Goal: Transaction & Acquisition: Purchase product/service

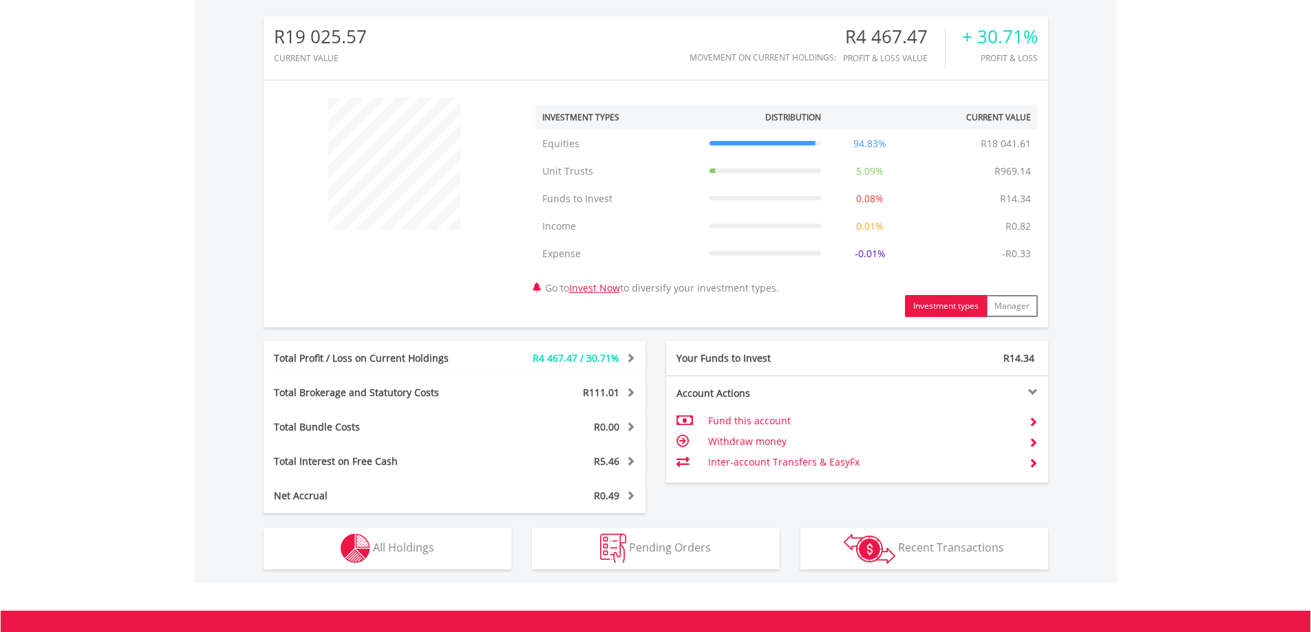
scroll to position [615, 0]
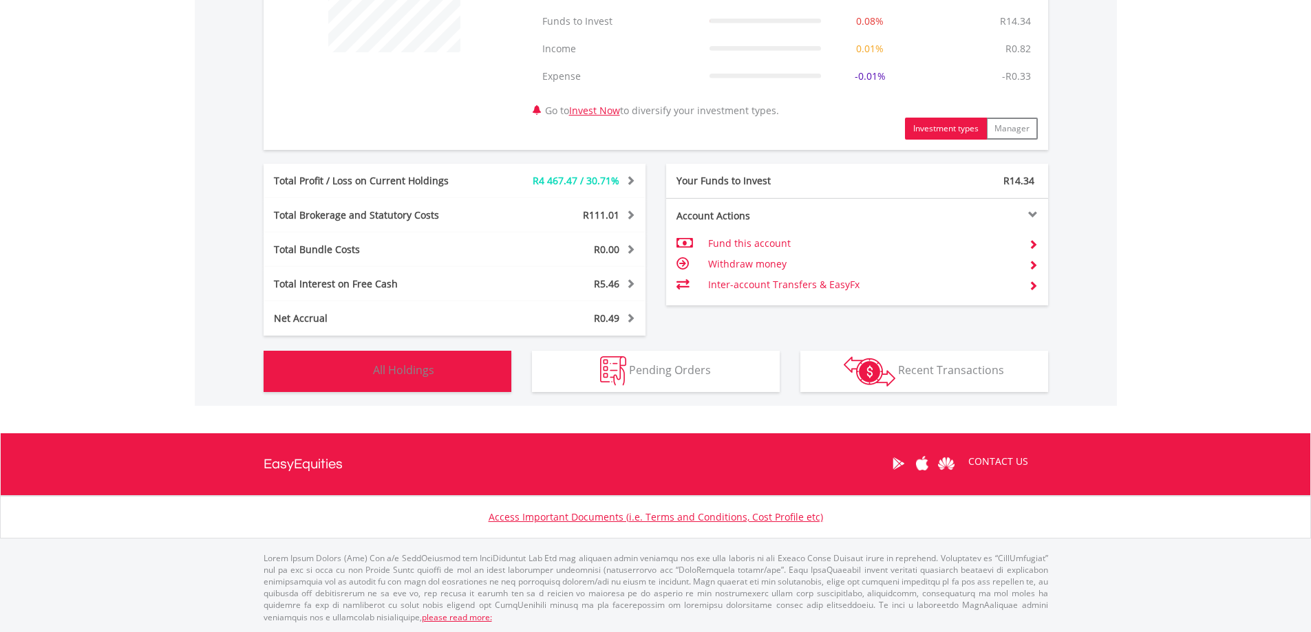
click at [396, 372] on span "All Holdings" at bounding box center [403, 370] width 61 height 15
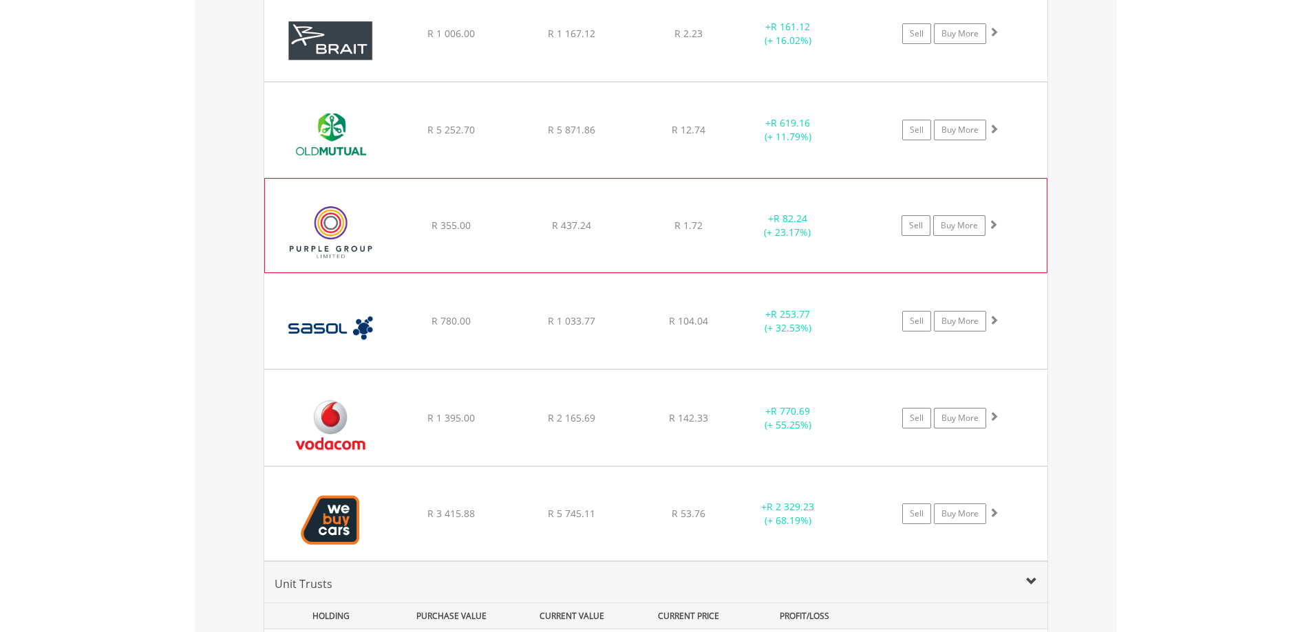
scroll to position [1254, 0]
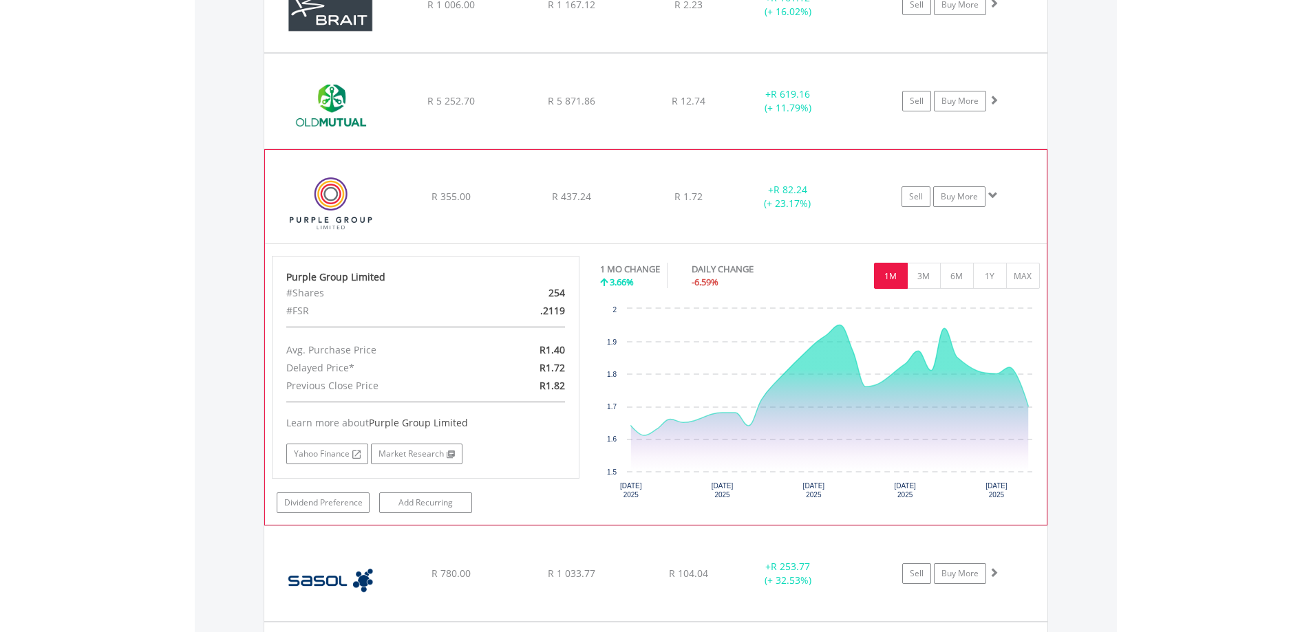
scroll to position [1323, 0]
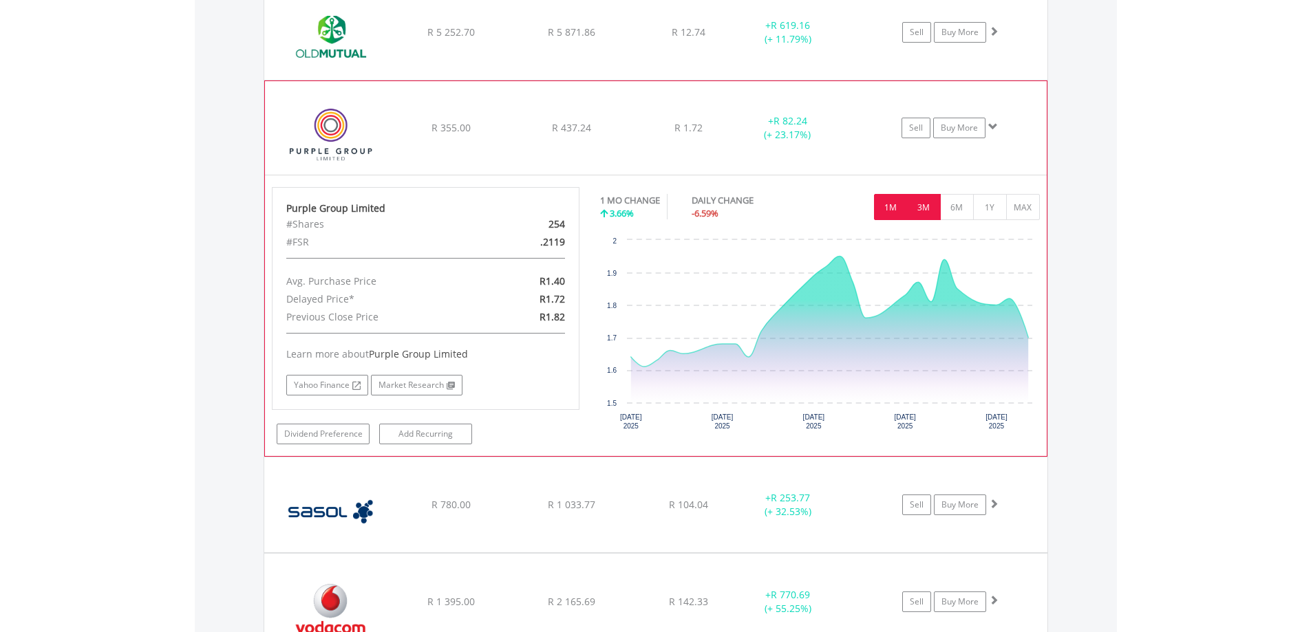
click at [920, 210] on button "3M" at bounding box center [924, 207] width 34 height 26
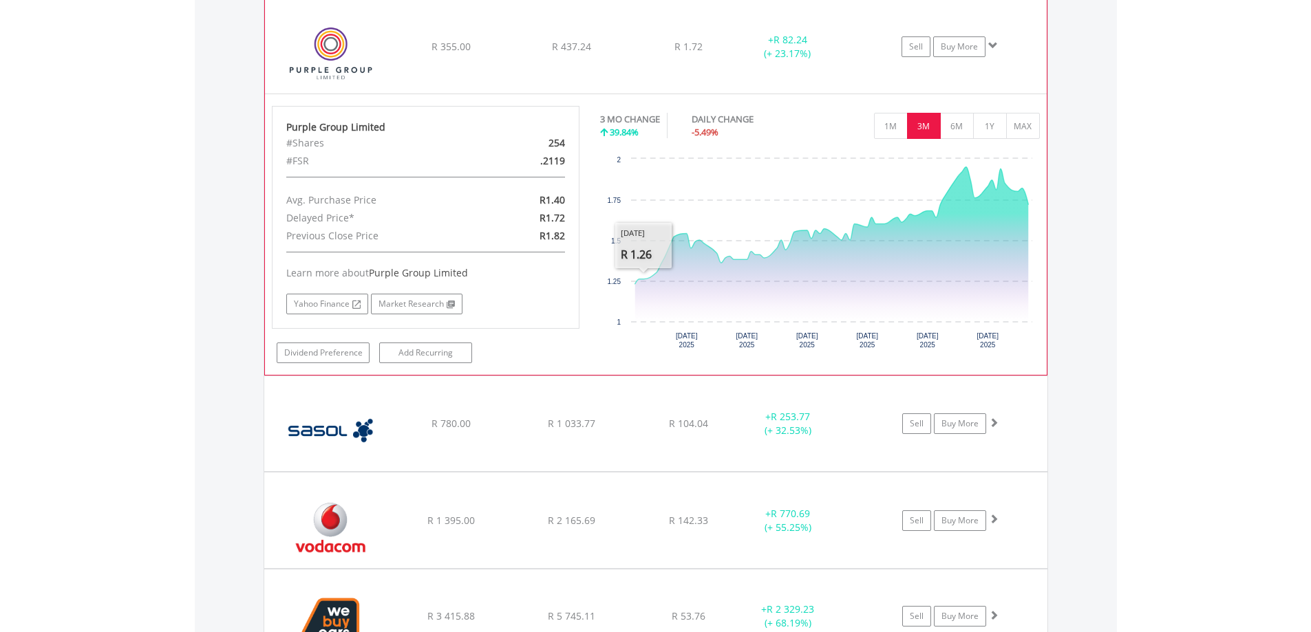
scroll to position [1736, 0]
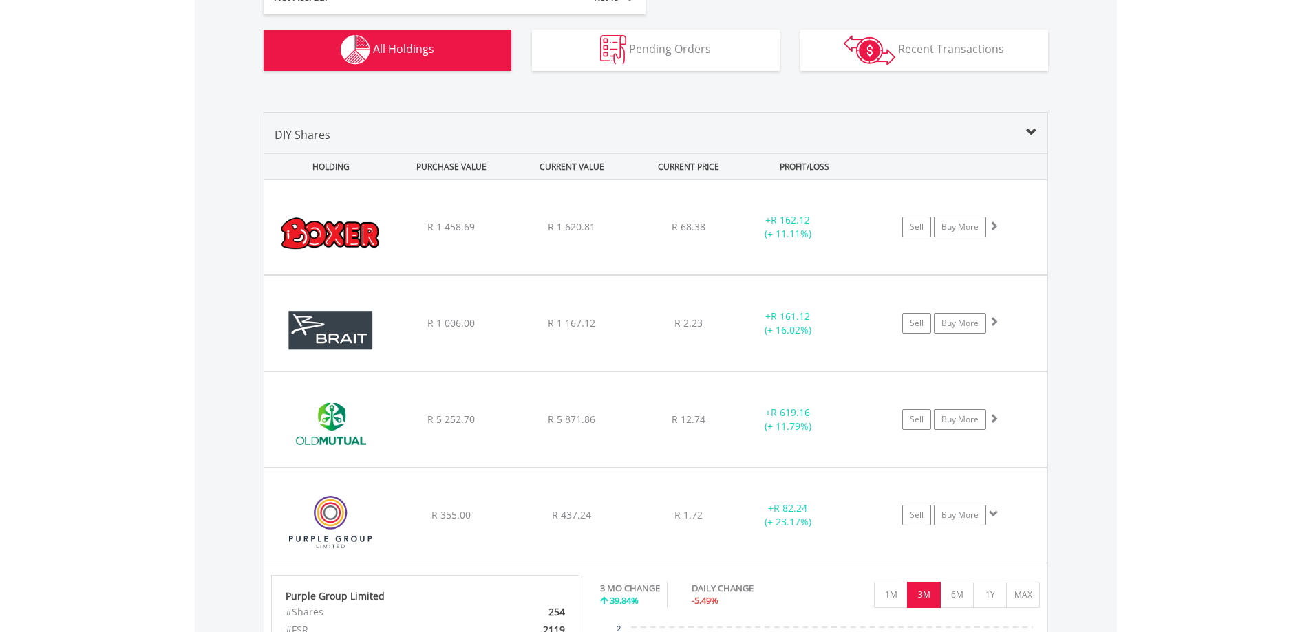
scroll to position [910, 0]
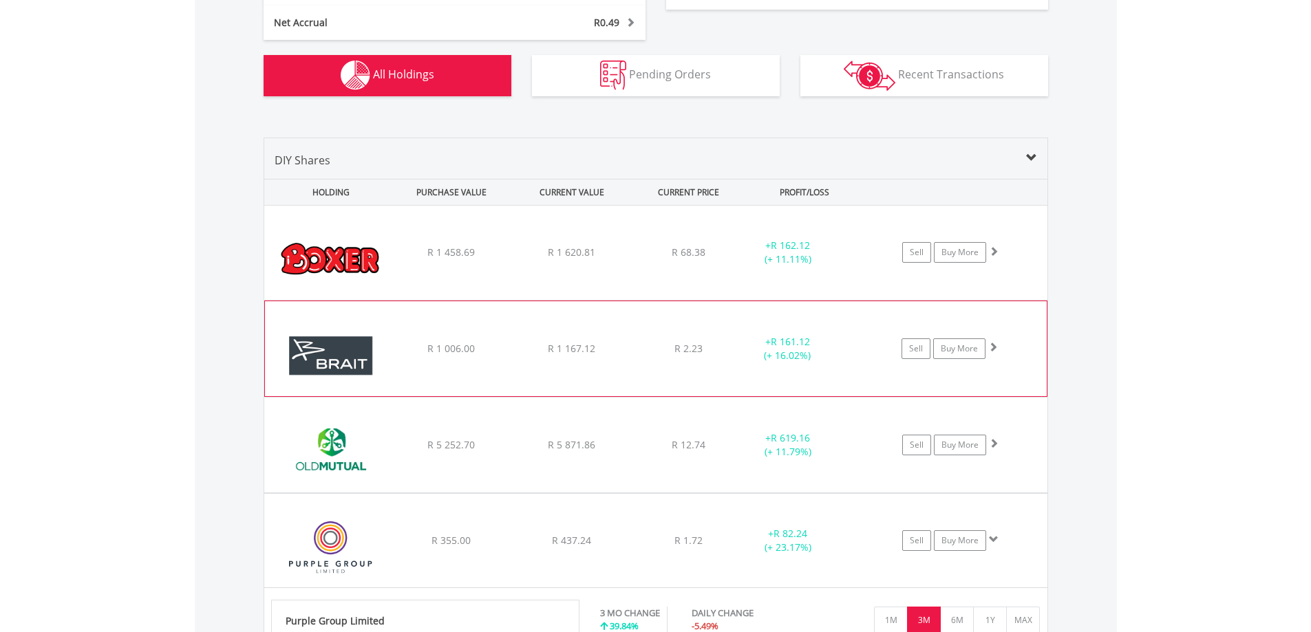
click at [629, 259] on div "R 1 167.12" at bounding box center [572, 253] width 118 height 14
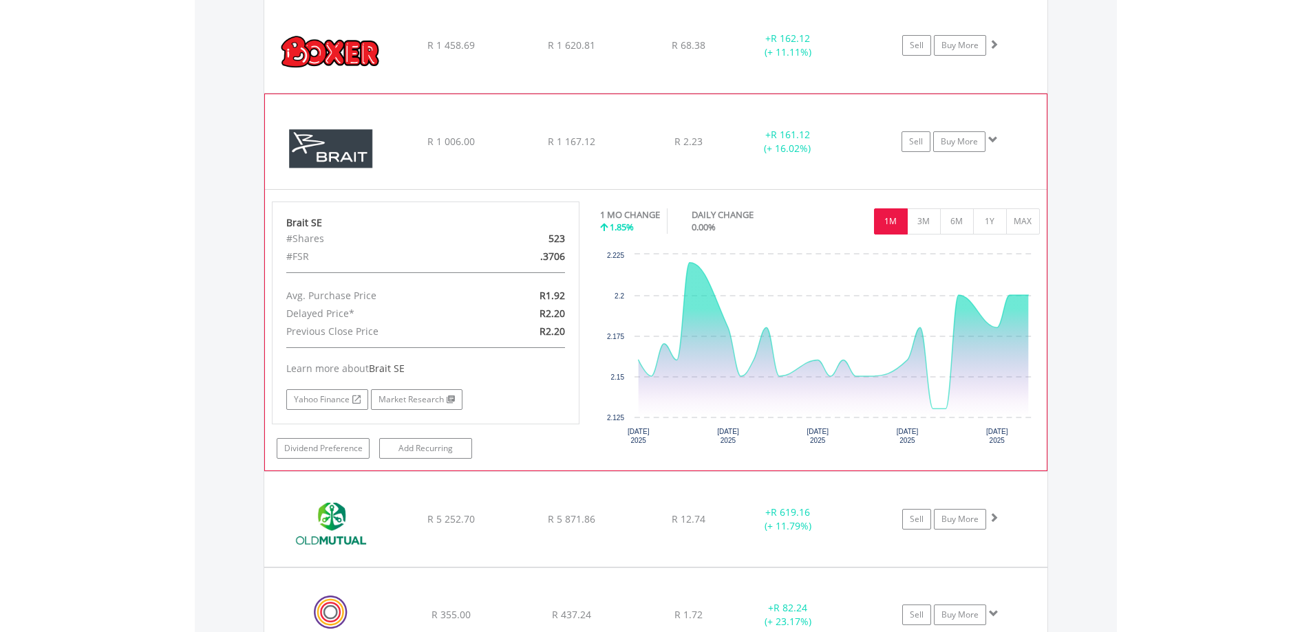
scroll to position [1323, 0]
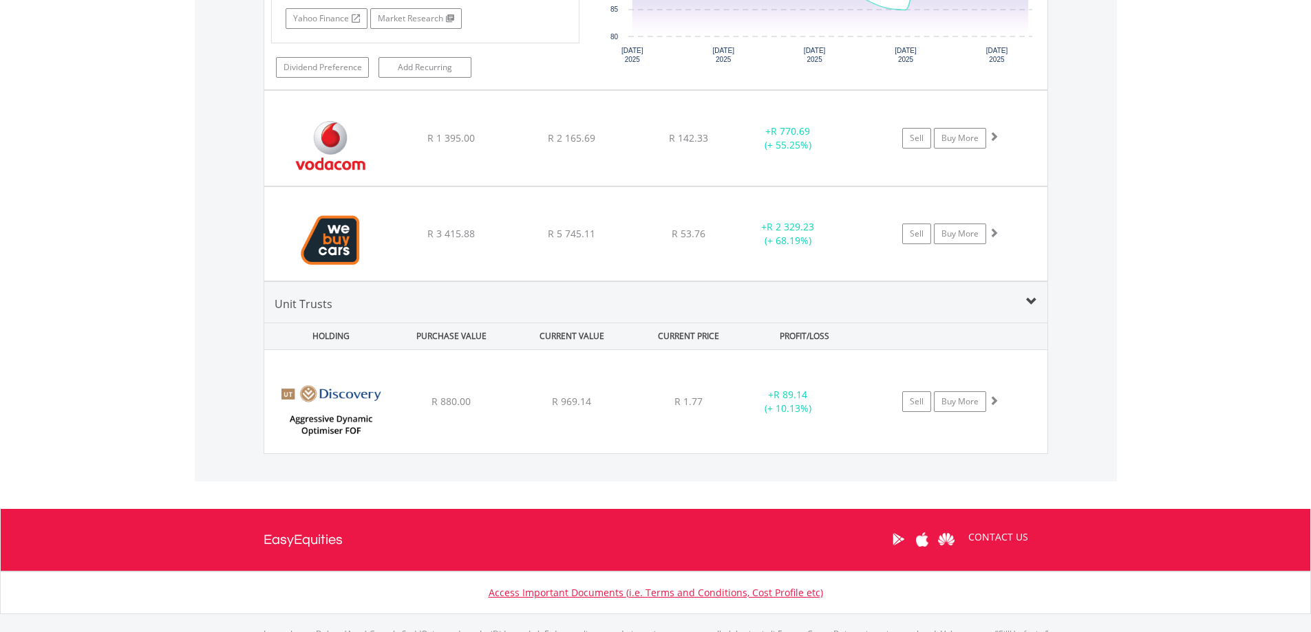
scroll to position [2632, 0]
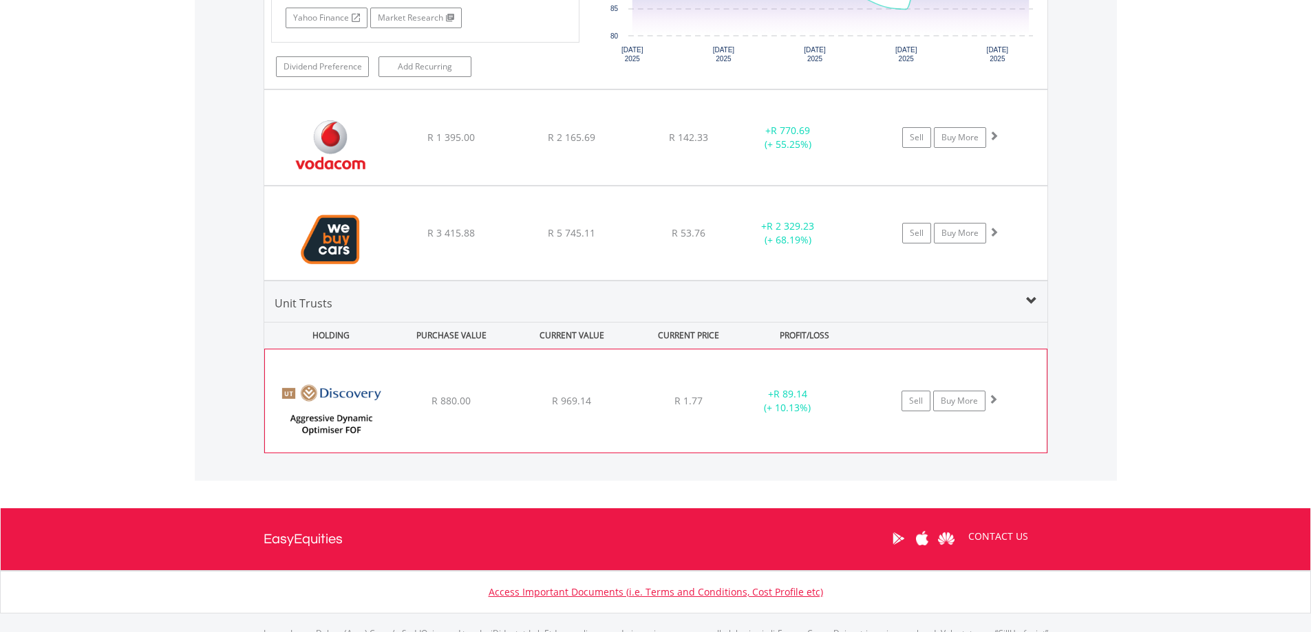
click at [614, 418] on div "﻿ Discovery Aggressive Dynamic Asset Optimiser FOF R 880.00 R 969.14 R 1.77 + R…" at bounding box center [656, 401] width 782 height 103
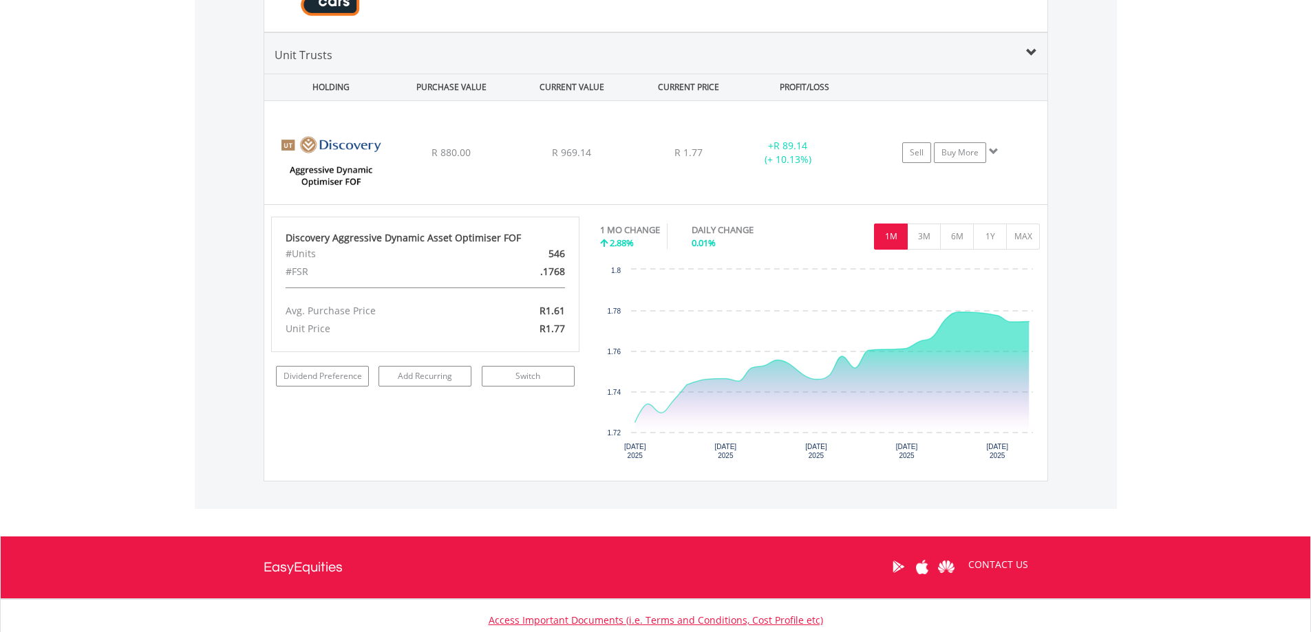
scroll to position [2907, 0]
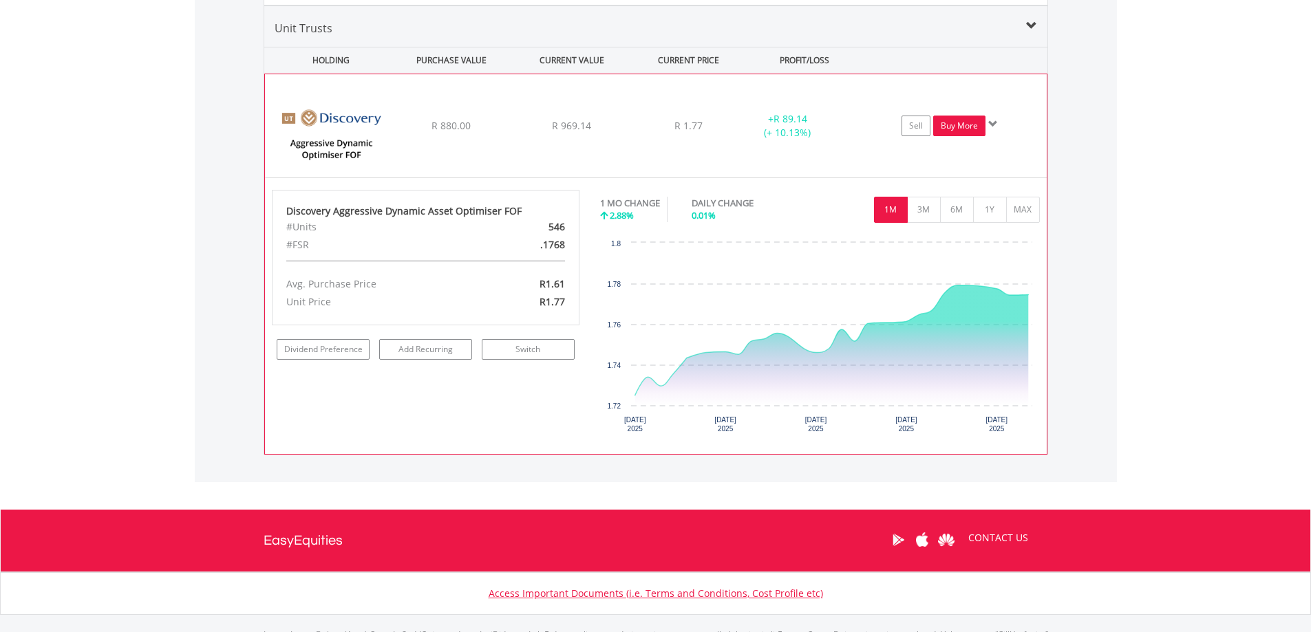
click at [961, 129] on link "Buy More" at bounding box center [959, 126] width 52 height 21
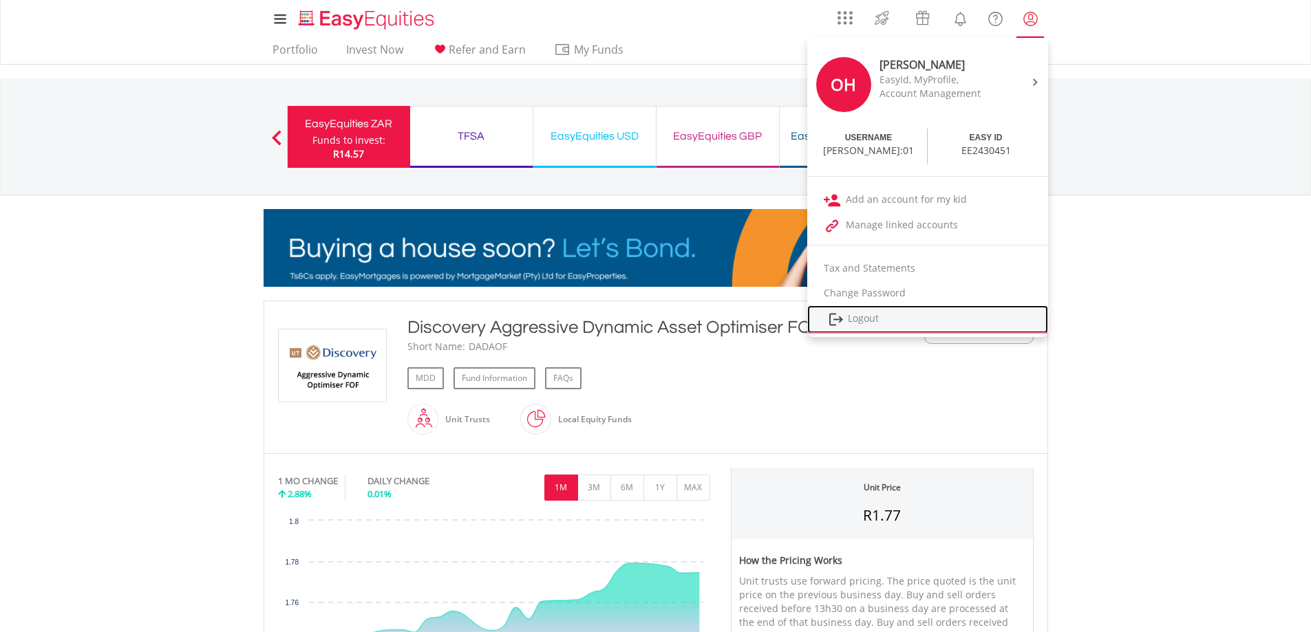
click at [982, 315] on link "Logout" at bounding box center [927, 320] width 241 height 28
